Goal: Find specific page/section: Find specific page/section

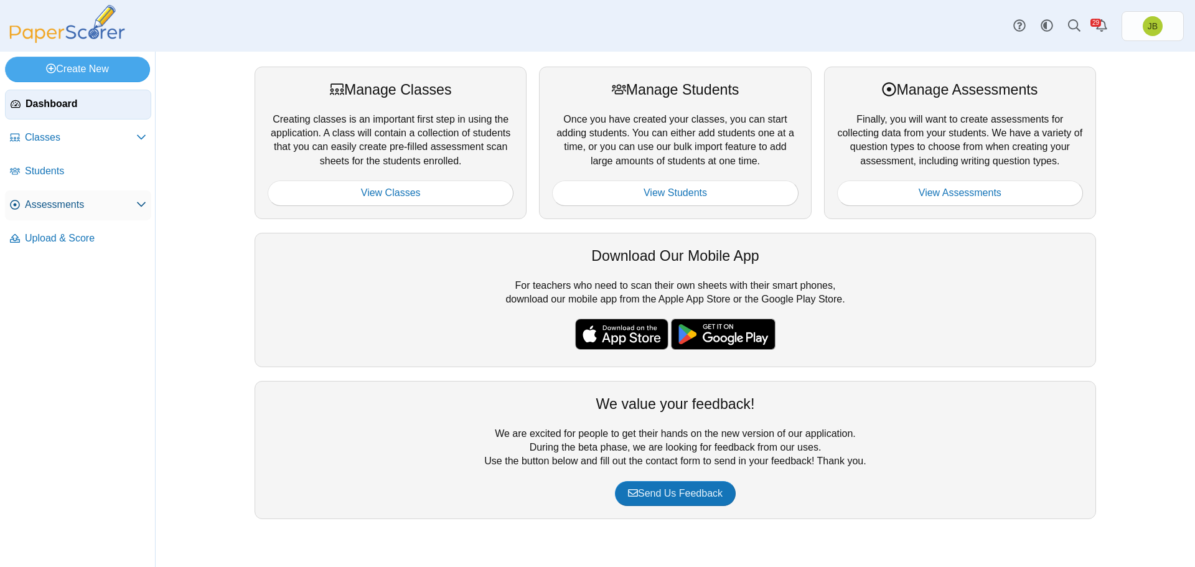
click at [52, 202] on span "Assessments" at bounding box center [80, 205] width 111 height 14
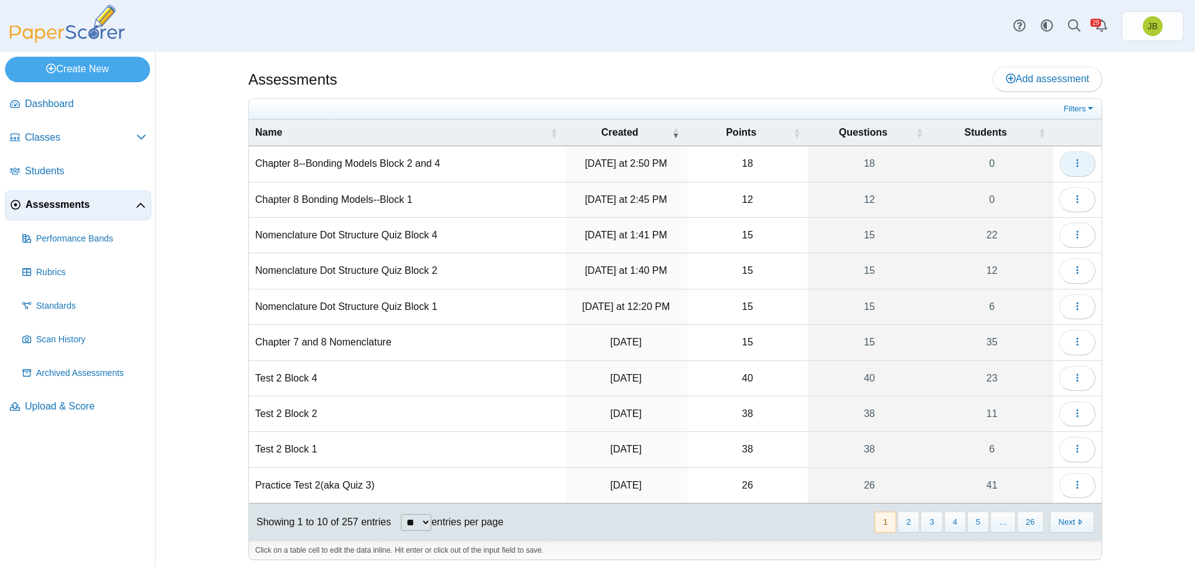
click at [1067, 167] on button "button" at bounding box center [1078, 163] width 36 height 25
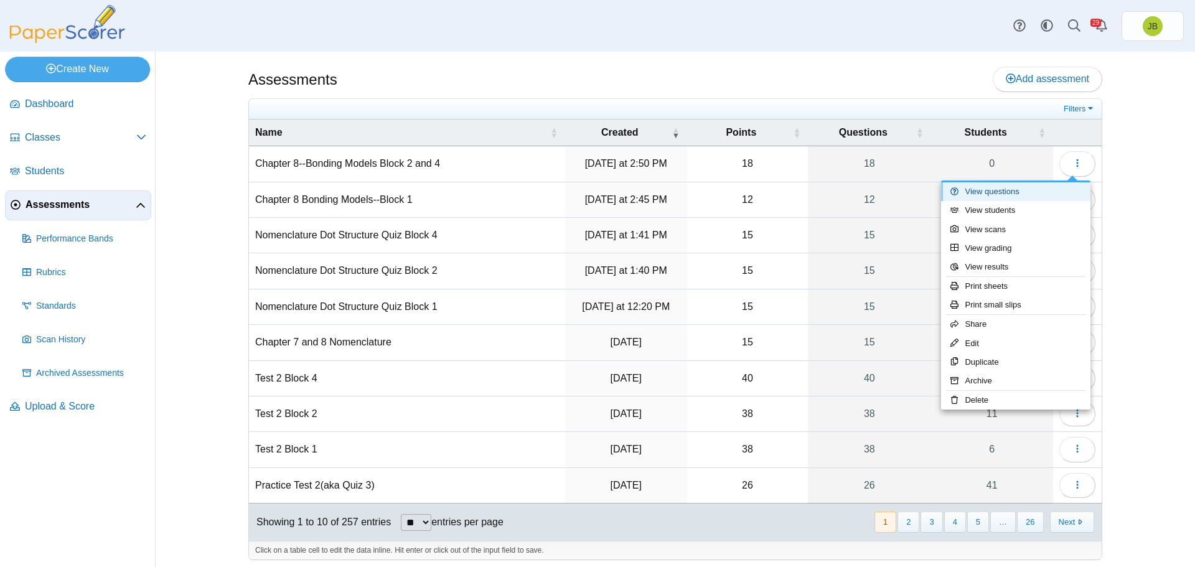
click at [1003, 194] on link "View questions" at bounding box center [1015, 191] width 149 height 19
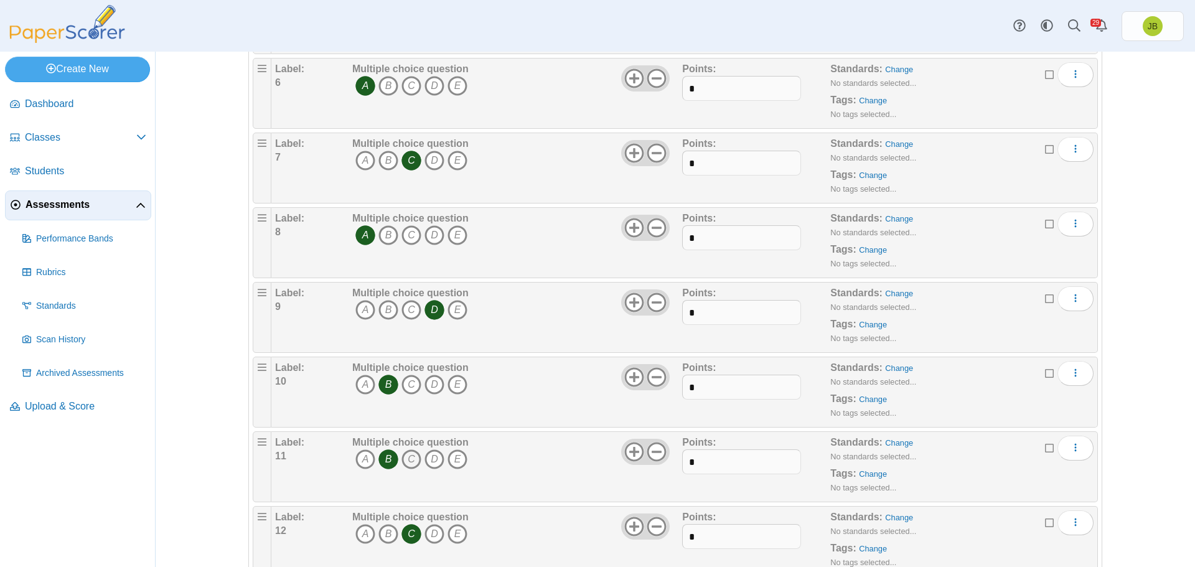
scroll to position [623, 0]
